Goal: Transaction & Acquisition: Purchase product/service

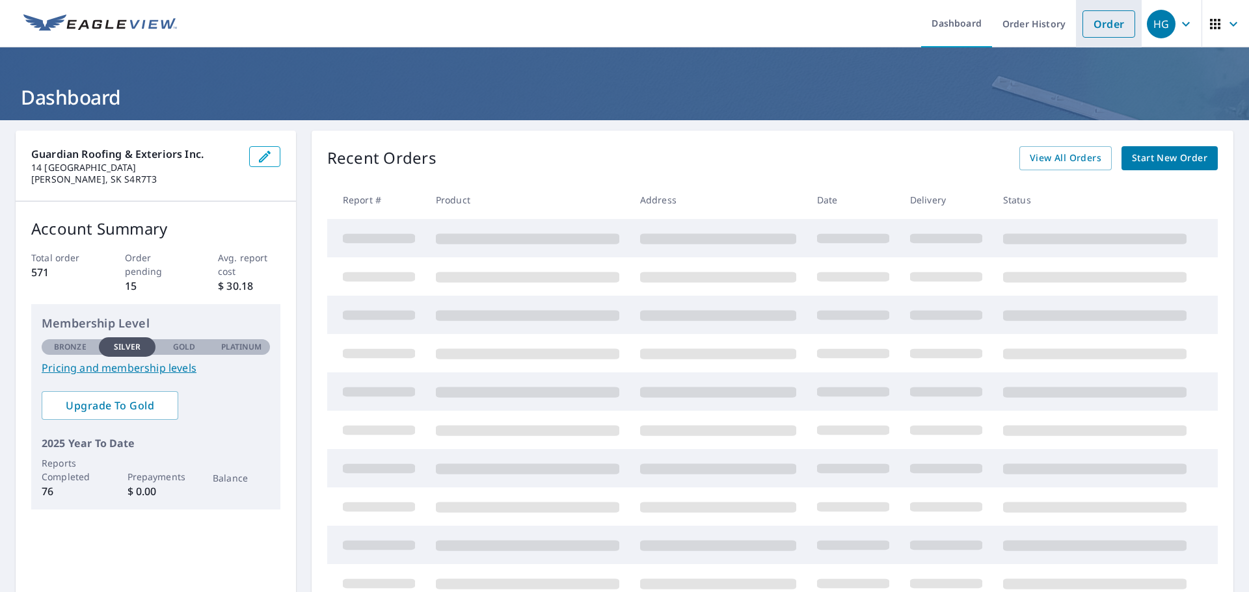
click at [1076, 23] on li "Order" at bounding box center [1109, 23] width 66 height 47
click at [1082, 25] on link "Order" at bounding box center [1108, 23] width 53 height 27
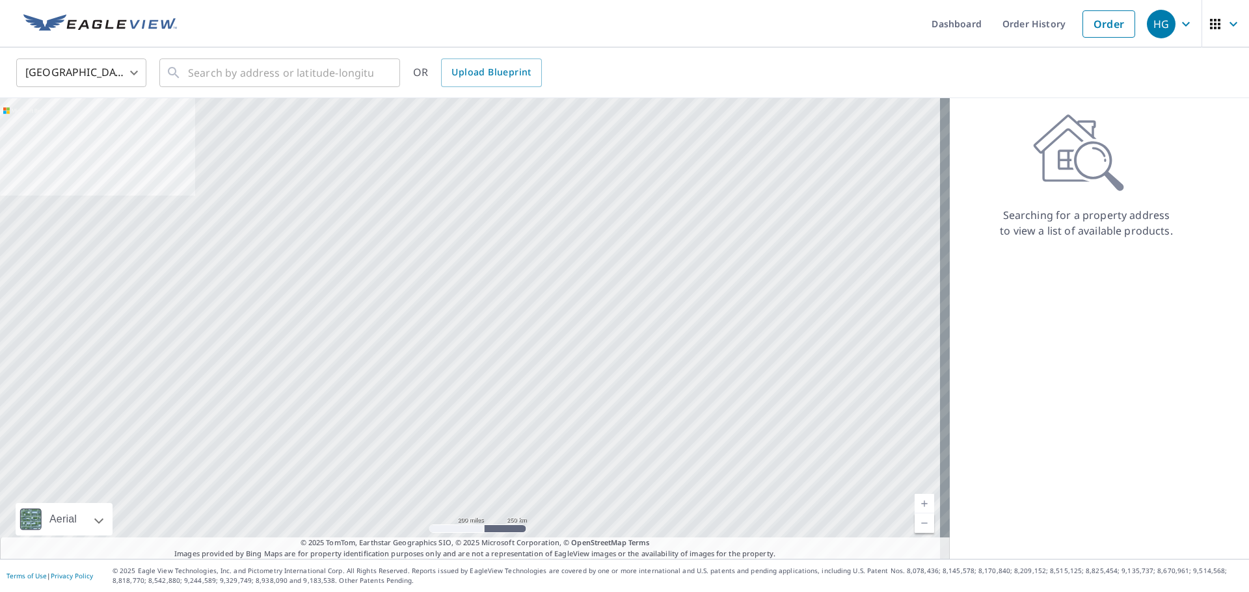
click at [140, 72] on body "HG HG Dashboard Order History Order HG United States US ​ ​ OR Upload Blueprint…" at bounding box center [624, 296] width 1249 height 592
click at [100, 131] on li "[GEOGRAPHIC_DATA]" at bounding box center [81, 131] width 130 height 23
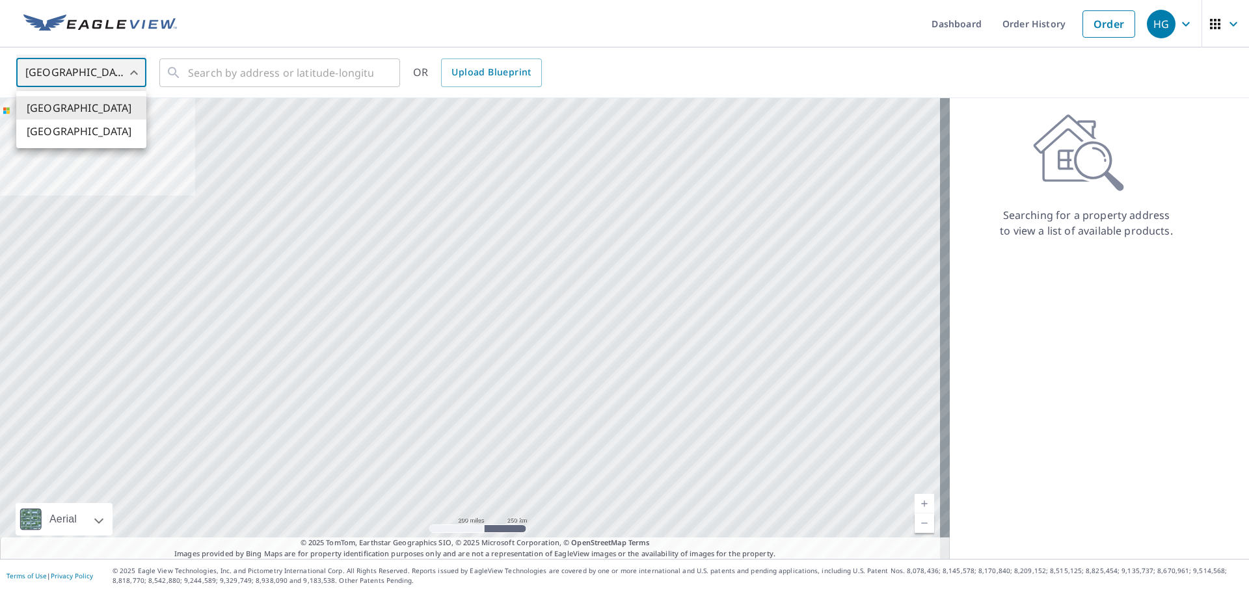
type input "CA"
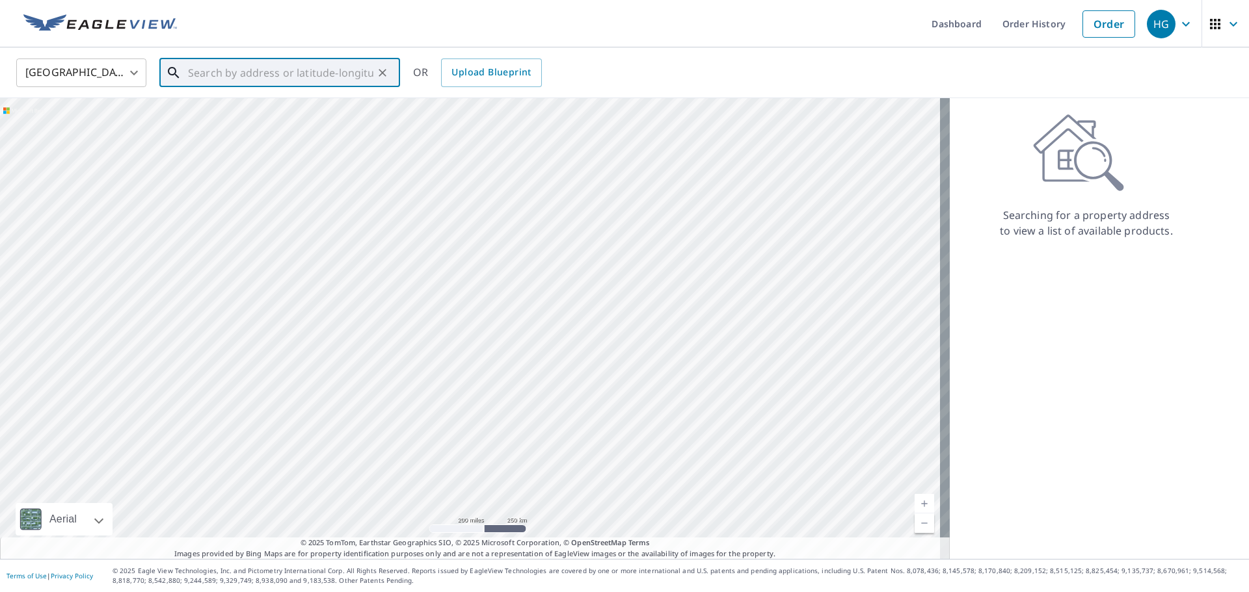
click at [291, 81] on input "text" at bounding box center [280, 73] width 185 height 36
click at [236, 118] on span "[STREET_ADDRESS]" at bounding box center [287, 111] width 204 height 16
type input "[STREET_ADDRESS]"
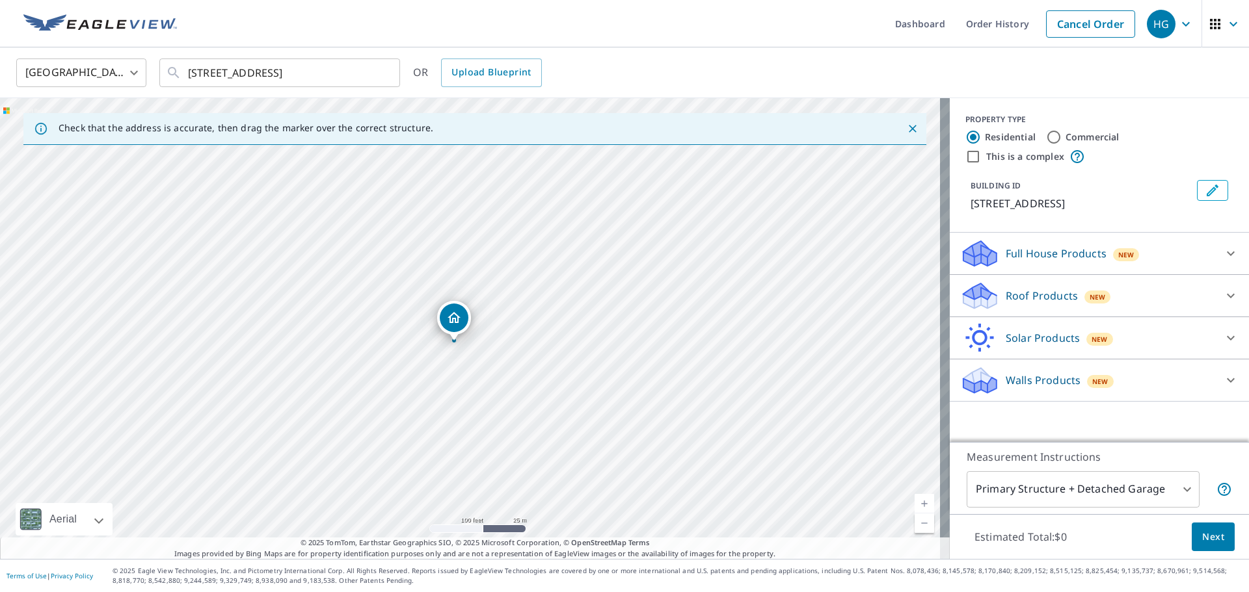
drag, startPoint x: 481, startPoint y: 306, endPoint x: 450, endPoint y: 312, distance: 31.8
click at [1009, 295] on p "Roof Products" at bounding box center [1041, 296] width 72 height 16
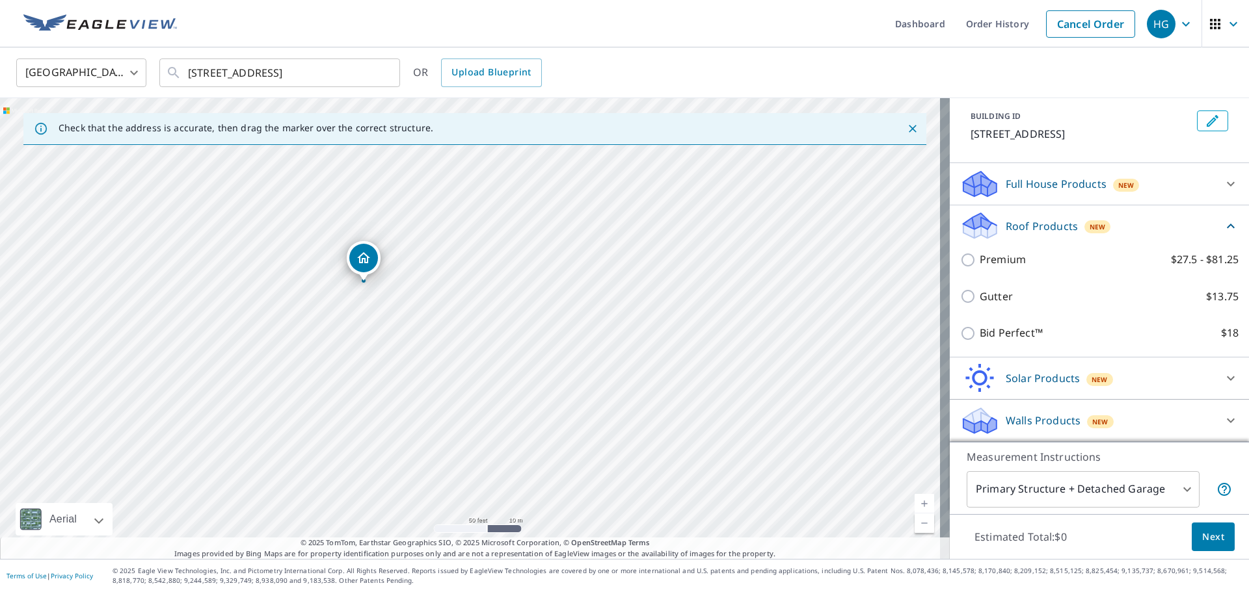
scroll to position [85, 0]
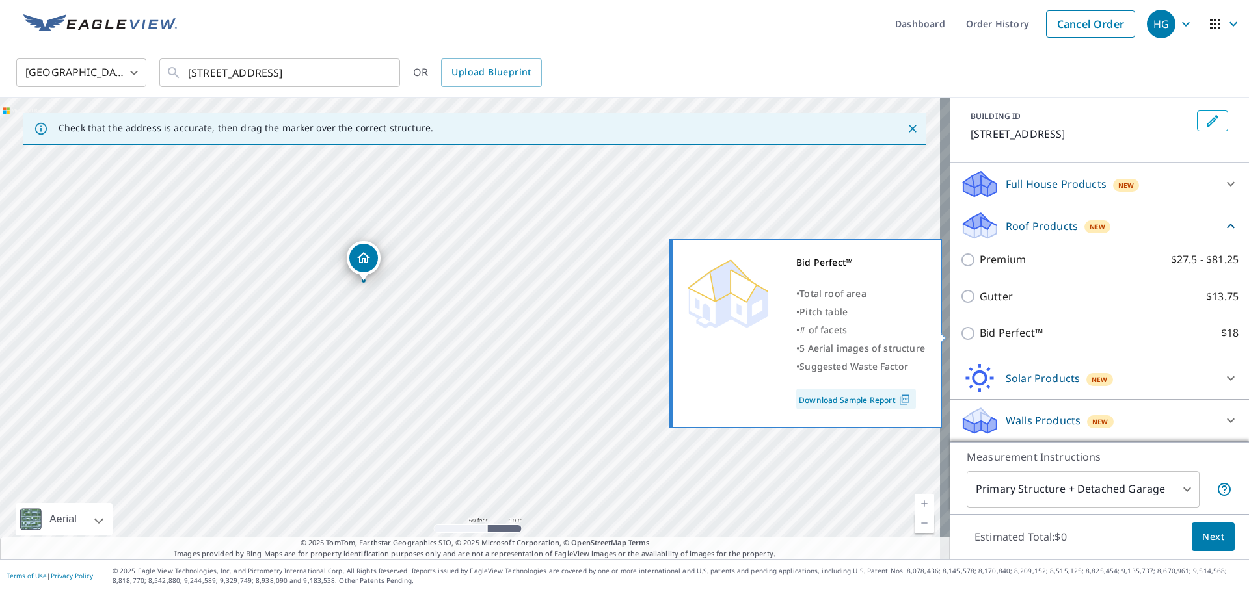
click at [993, 329] on p "Bid Perfect™" at bounding box center [1010, 333] width 63 height 16
click at [979, 329] on input "Bid Perfect™ $18" at bounding box center [970, 334] width 20 height 16
checkbox input "true"
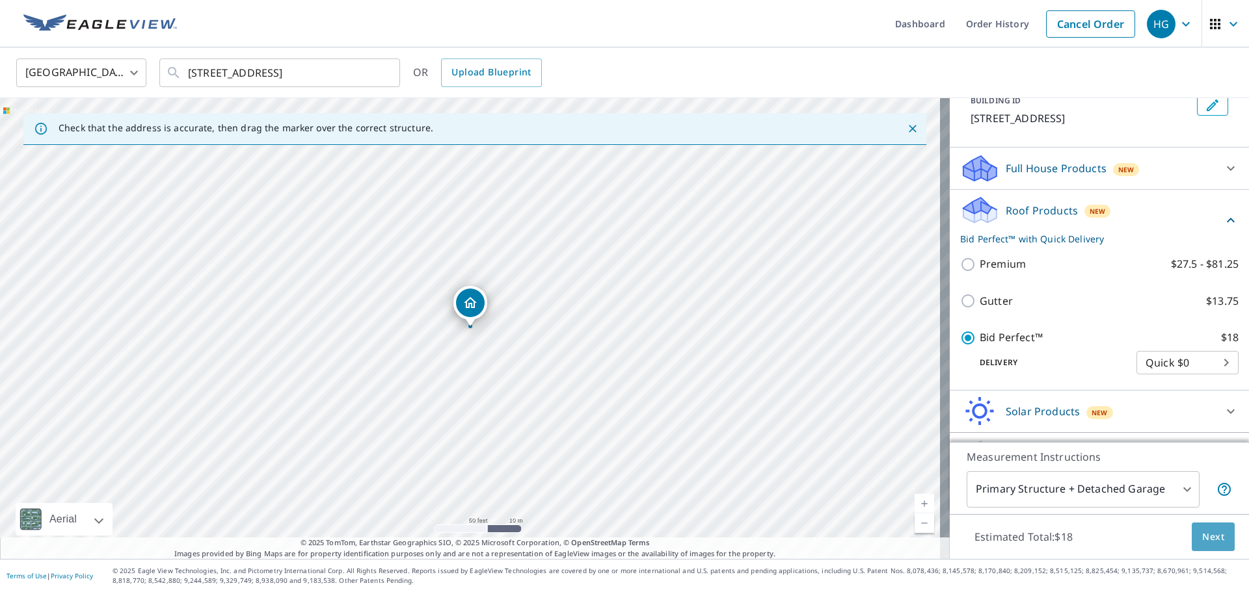
click at [1202, 541] on span "Next" at bounding box center [1213, 537] width 22 height 16
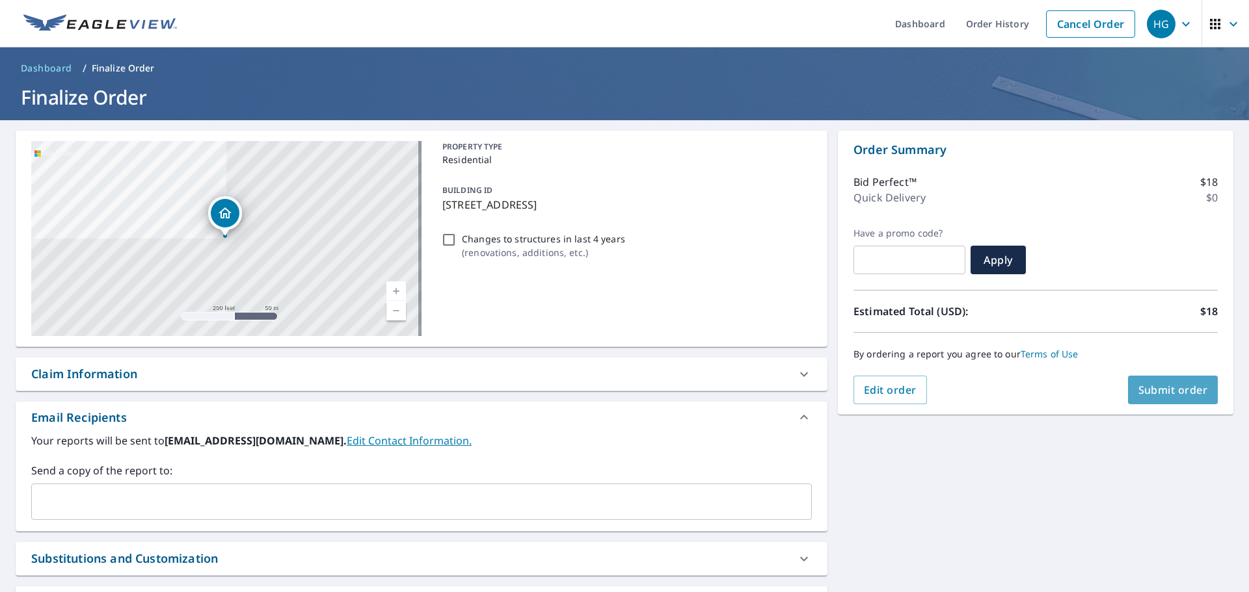
click at [1156, 385] on span "Submit order" at bounding box center [1173, 390] width 70 height 14
checkbox input "true"
